Goal: Obtain resource: Download file/media

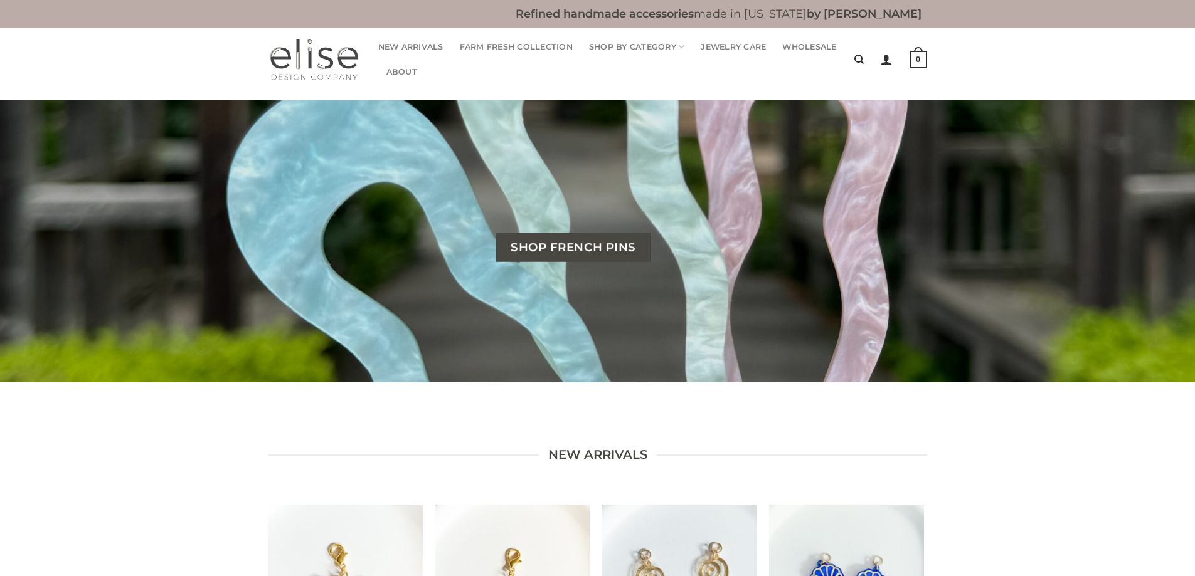
click at [326, 56] on img at bounding box center [313, 60] width 91 height 44
drag, startPoint x: 798, startPoint y: 40, endPoint x: 789, endPoint y: 41, distance: 8.2
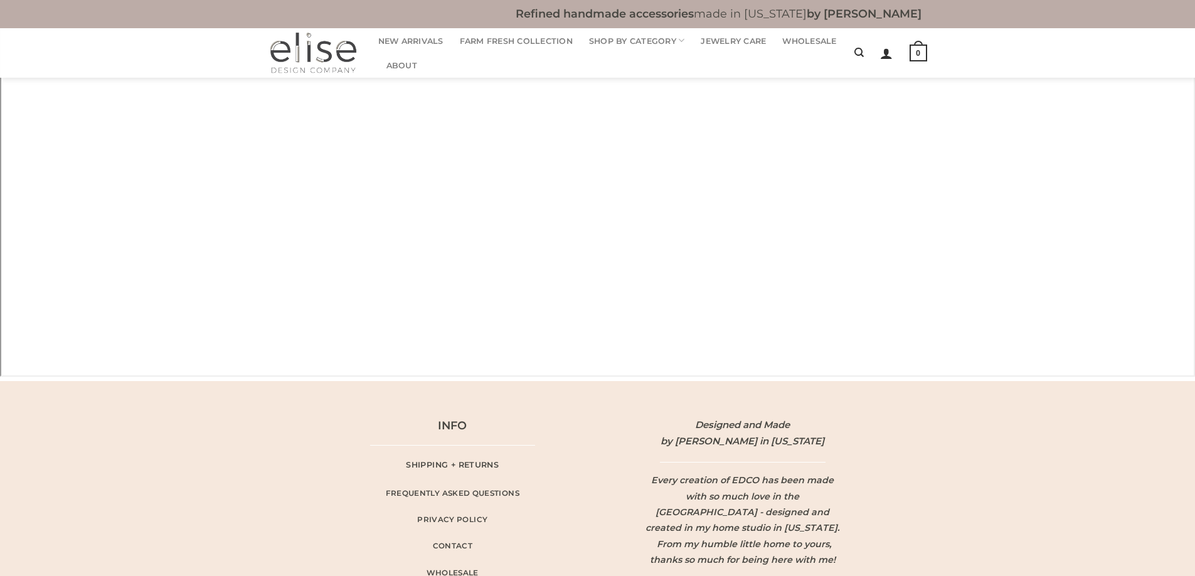
scroll to position [1994, 0]
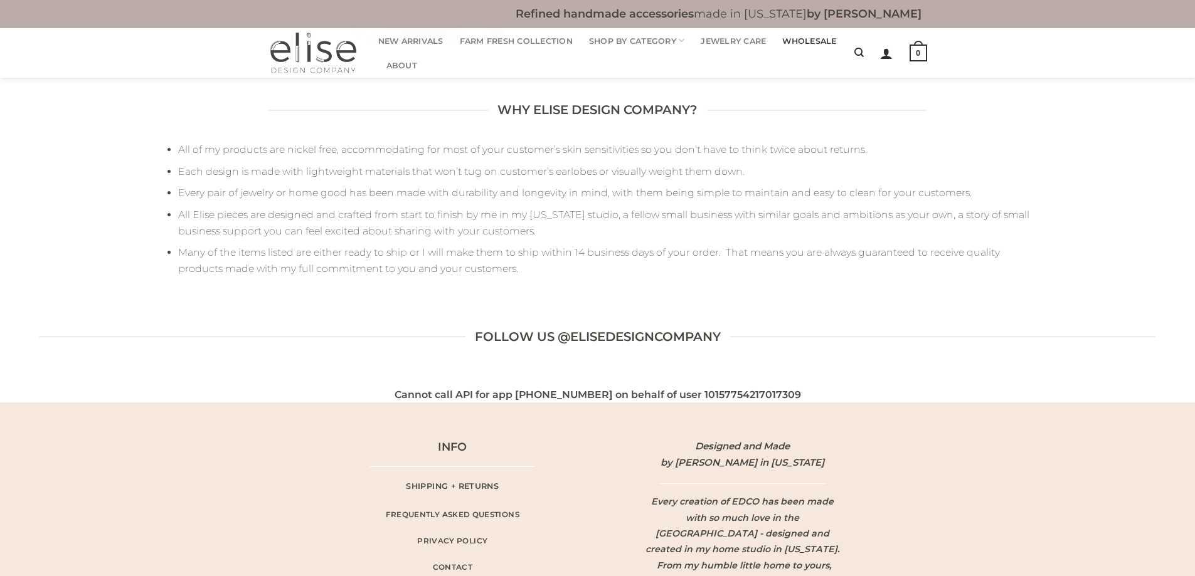
scroll to position [1281, 0]
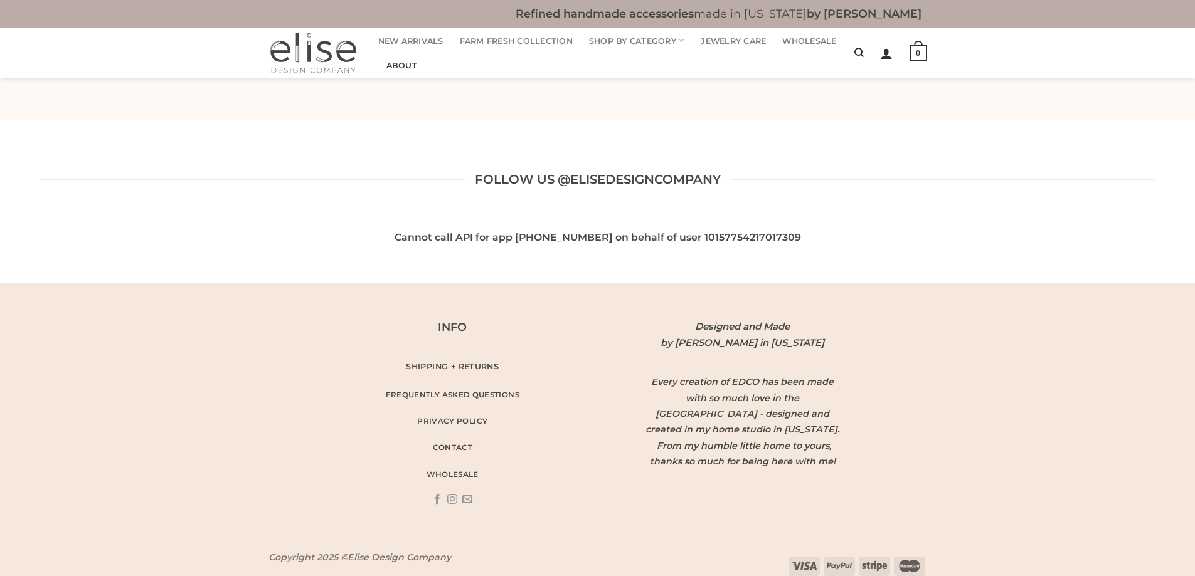
scroll to position [1107, 0]
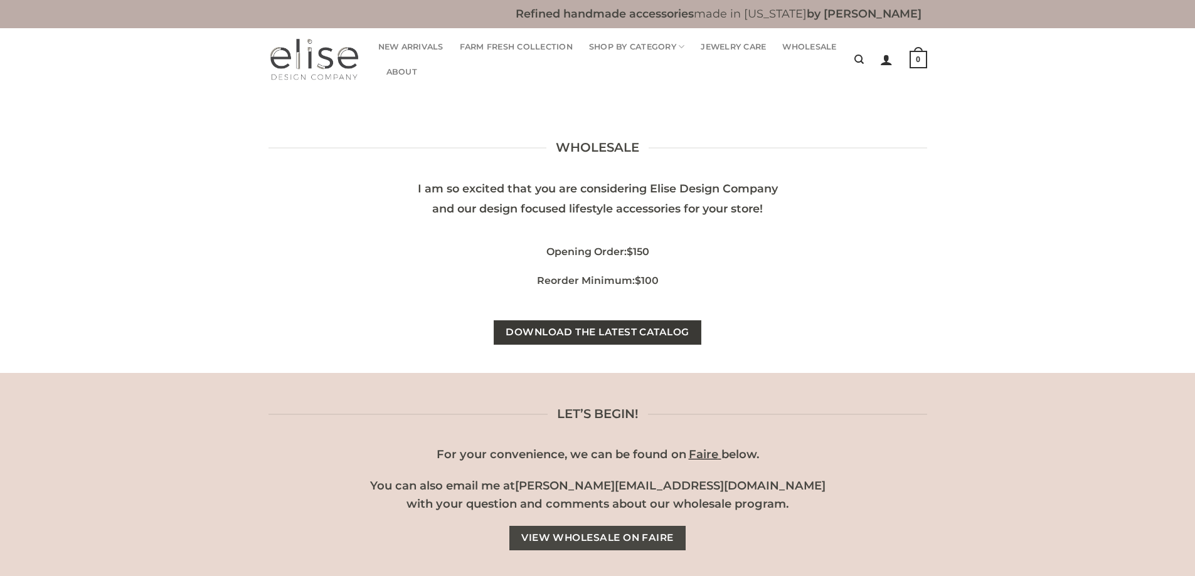
click at [571, 335] on span "Download the latest catalog" at bounding box center [596, 333] width 183 height 16
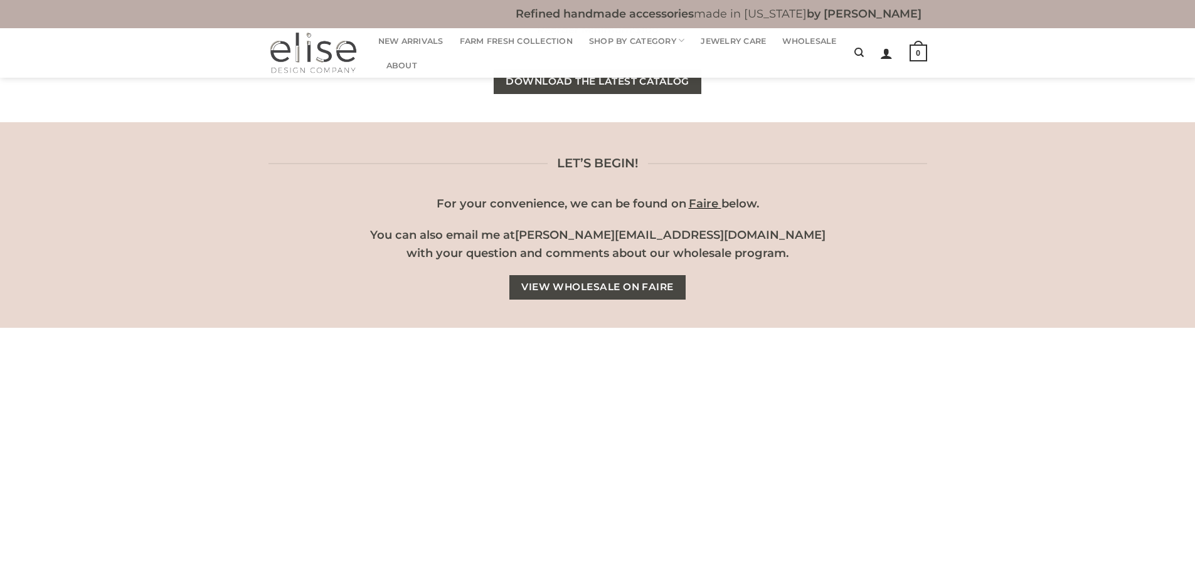
scroll to position [188, 0]
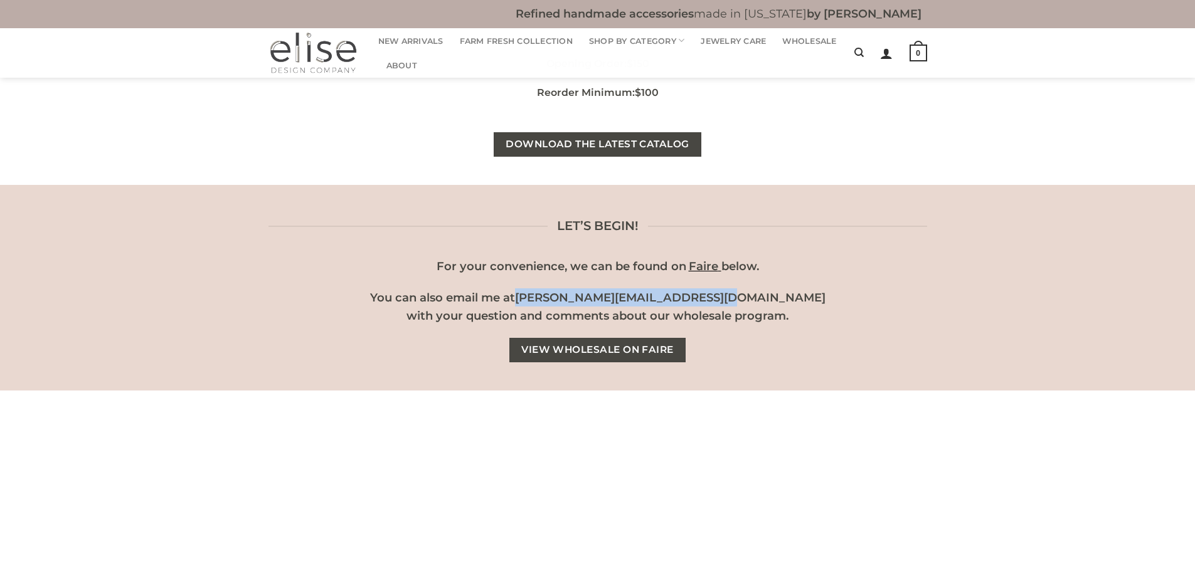
drag, startPoint x: 784, startPoint y: 295, endPoint x: 572, endPoint y: 301, distance: 212.0
click at [572, 301] on p "You can also email me at [PERSON_NAME][EMAIL_ADDRESS][DOMAIN_NAME] with your qu…" at bounding box center [598, 306] width 546 height 36
copy span "[PERSON_NAME][EMAIL_ADDRESS][DOMAIN_NAME]"
